Goal: Find specific page/section: Find specific page/section

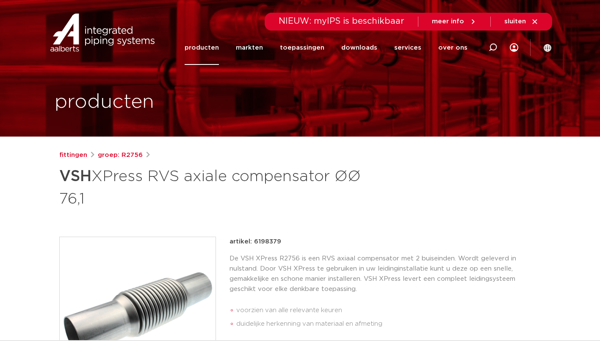
click at [492, 49] on icon at bounding box center [493, 47] width 10 height 10
click at [408, 47] on input "Zoeken" at bounding box center [371, 46] width 266 height 17
paste input "74076x"
type input "74076x"
click button "Zoeken" at bounding box center [0, 0] width 0 height 0
